Goal: Task Accomplishment & Management: Use online tool/utility

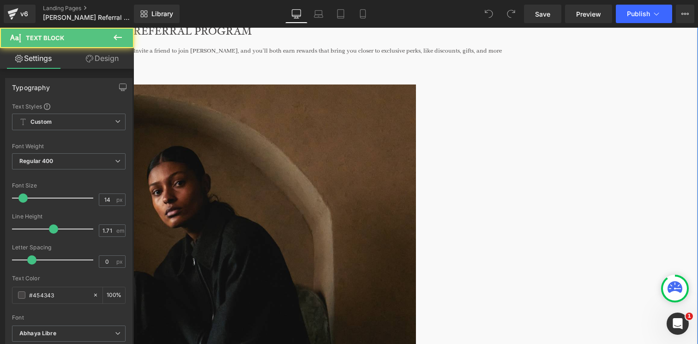
drag, startPoint x: 495, startPoint y: 182, endPoint x: 445, endPoint y: 182, distance: 50.3
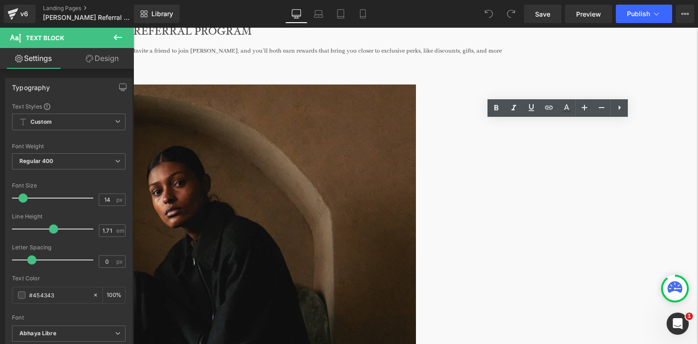
drag, startPoint x: 498, startPoint y: 182, endPoint x: 445, endPoint y: 181, distance: 53.1
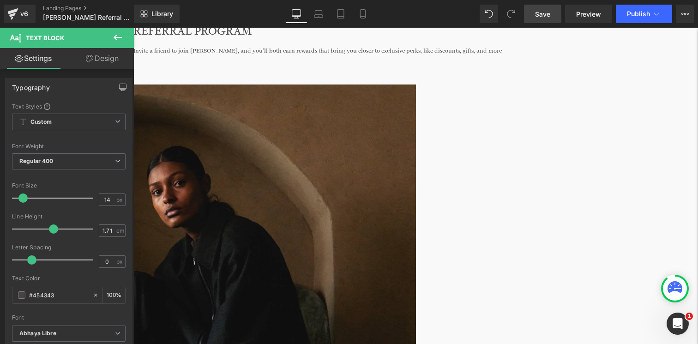
click at [541, 13] on span "Save" at bounding box center [542, 14] width 15 height 10
click at [9, 12] on icon at bounding box center [13, 11] width 11 height 6
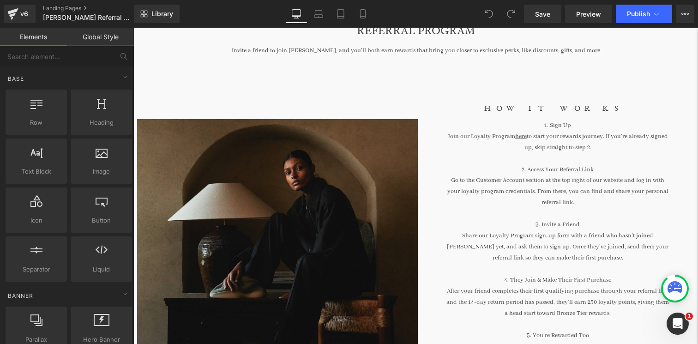
click at [549, 24] on div "Library Desktop Desktop Laptop Tablet Mobile Save Preview Publish Scheduled Vie…" at bounding box center [416, 14] width 564 height 28
click at [549, 19] on link "Save" at bounding box center [542, 14] width 37 height 18
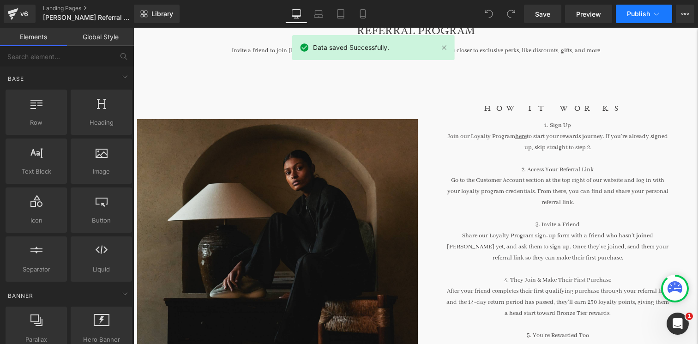
click at [632, 14] on span "Publish" at bounding box center [638, 13] width 23 height 7
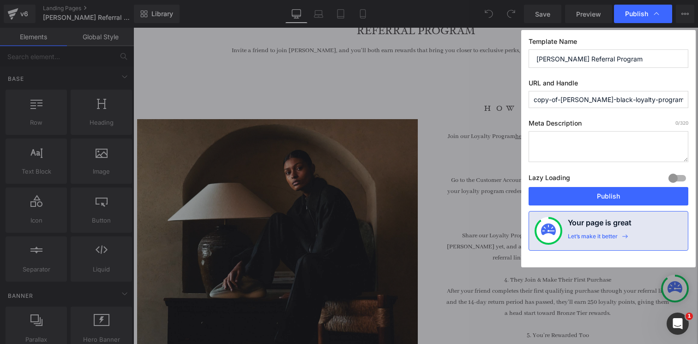
drag, startPoint x: 629, startPoint y: 100, endPoint x: 611, endPoint y: 100, distance: 18.0
click at [611, 100] on input "copy-of-florence-black-loyalty-program" at bounding box center [609, 99] width 160 height 17
drag, startPoint x: 561, startPoint y: 101, endPoint x: 529, endPoint y: 101, distance: 32.8
click at [529, 101] on input "copy-of-florence-black-referral-program" at bounding box center [609, 99] width 160 height 17
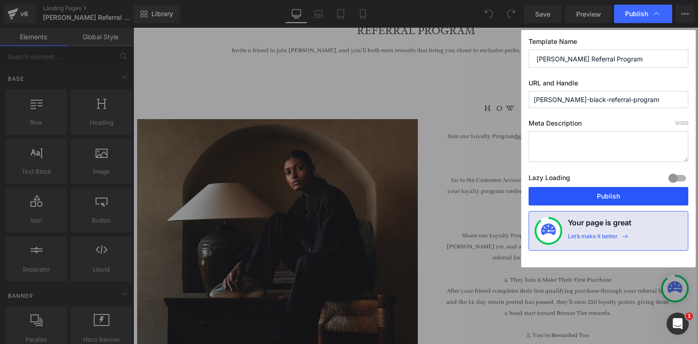
type input "florence-black-referral-program"
click at [596, 200] on button "Publish" at bounding box center [609, 196] width 160 height 18
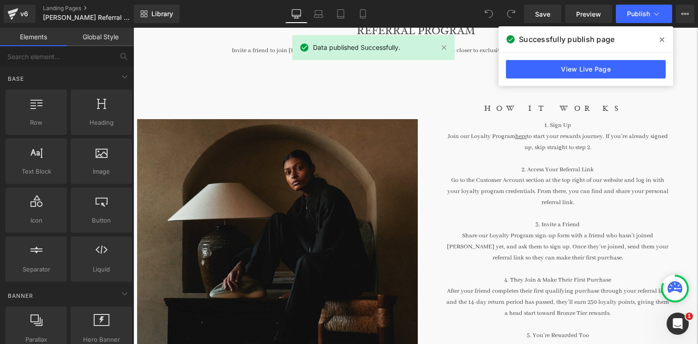
click at [663, 38] on icon at bounding box center [662, 39] width 5 height 5
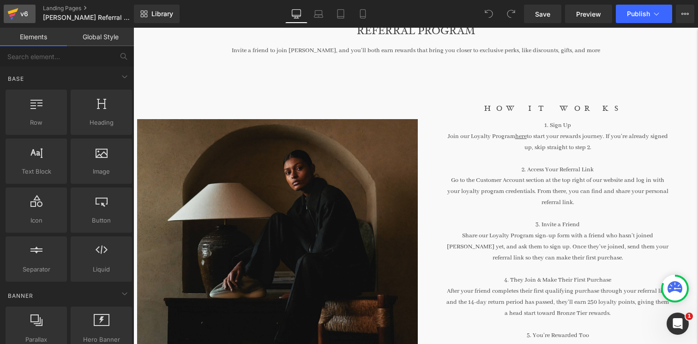
click at [19, 15] on div "v6" at bounding box center [24, 14] width 12 height 12
